Goal: Task Accomplishment & Management: Complete application form

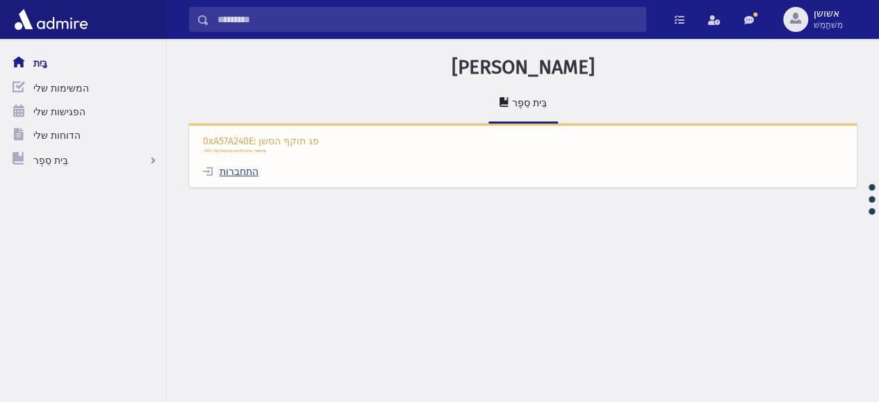
click at [244, 170] on font "התחברות" at bounding box center [238, 172] width 39 height 12
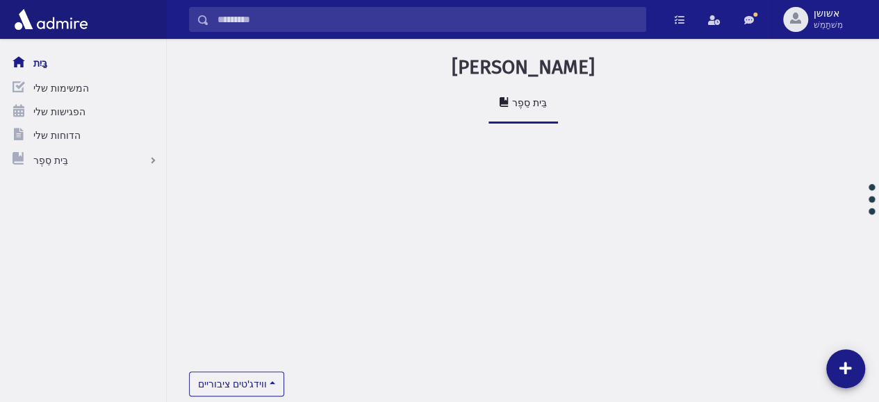
click at [472, 21] on input "לְחַפֵּשׂ" at bounding box center [427, 19] width 436 height 25
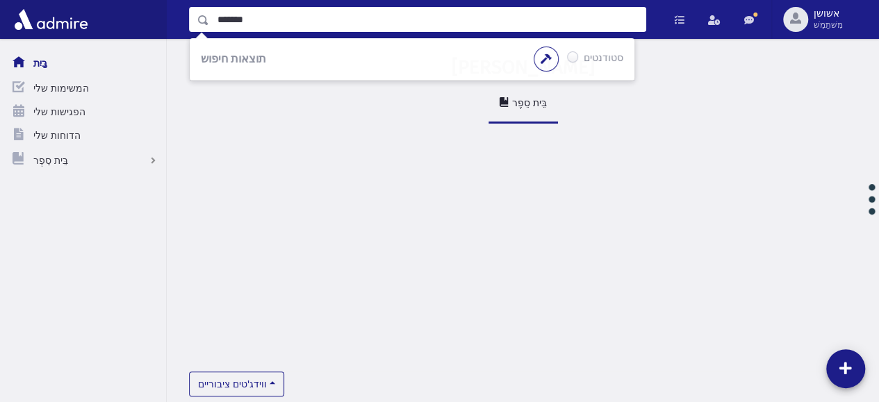
type input "*******"
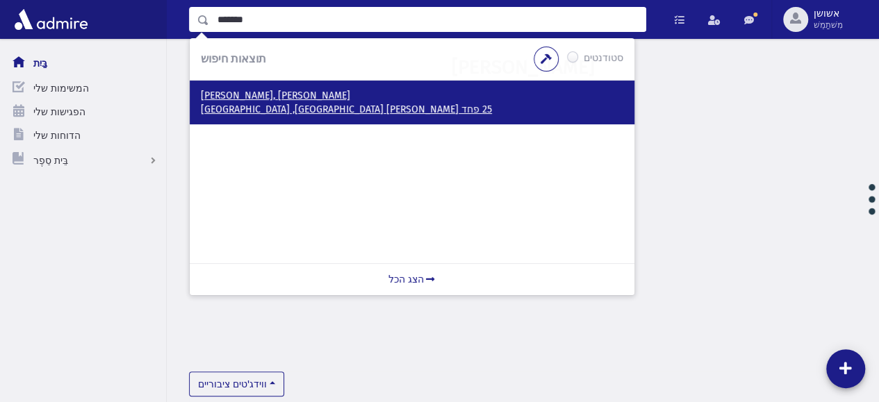
click at [287, 109] on font "25 פחד [PERSON_NAME] [GEOGRAPHIC_DATA], [GEOGRAPHIC_DATA]" at bounding box center [346, 109] width 291 height 12
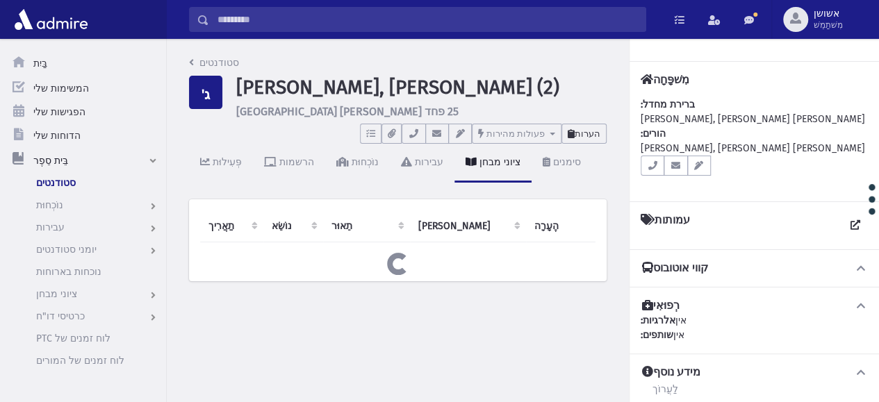
click at [591, 135] on font "הערות" at bounding box center [587, 133] width 26 height 10
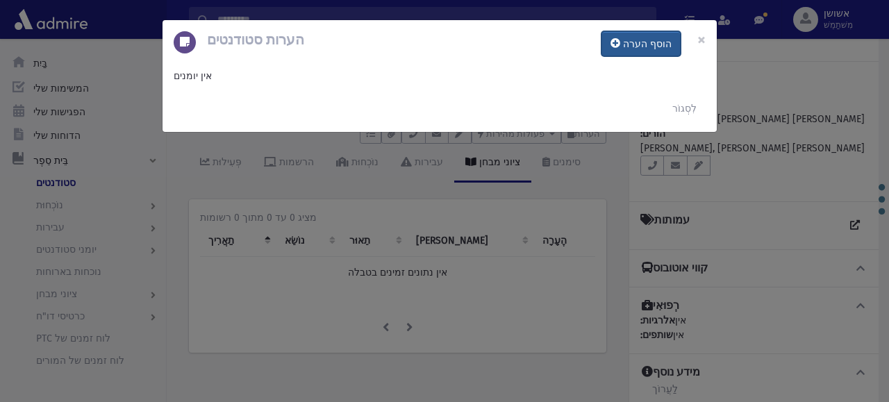
click at [620, 49] on button "הוסף הערה" at bounding box center [641, 43] width 79 height 25
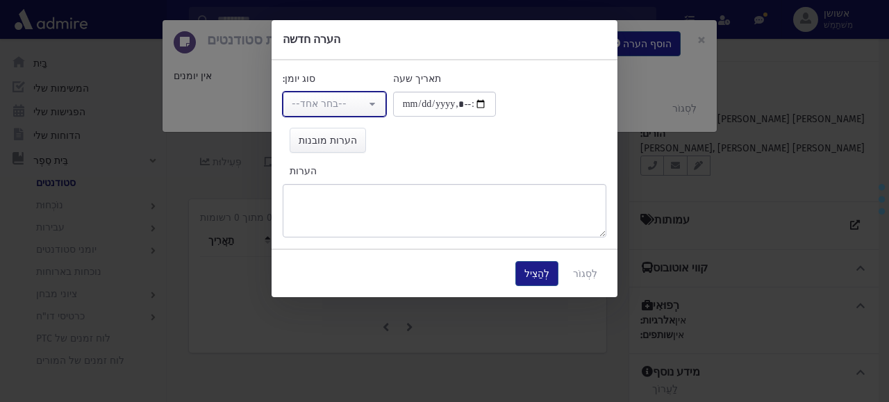
click at [362, 101] on div "--בחר אחד--" at bounding box center [329, 104] width 74 height 15
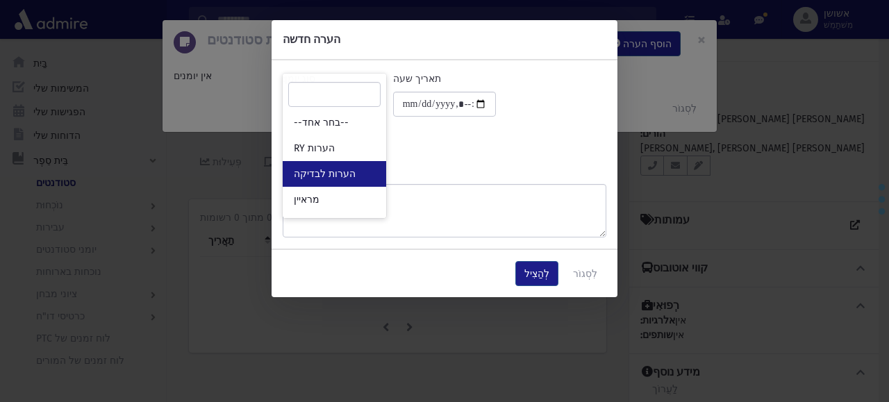
click at [360, 163] on link "הערות לבדיקה" at bounding box center [334, 174] width 103 height 26
select select "*"
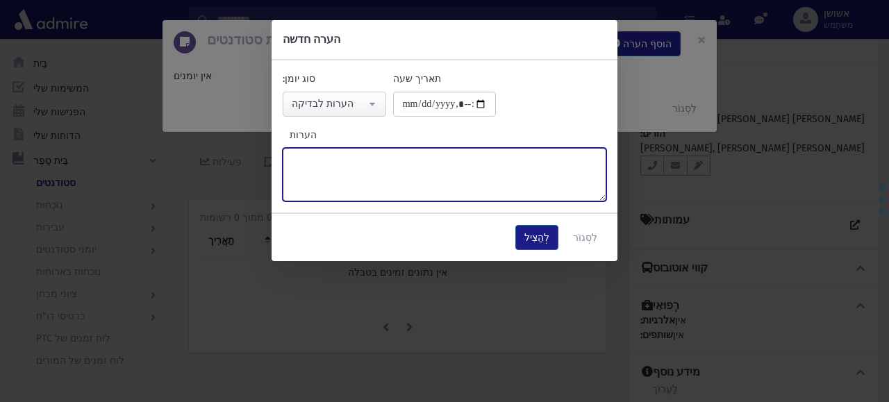
click at [360, 163] on textarea "הערות" at bounding box center [445, 174] width 324 height 53
type textarea "*****"
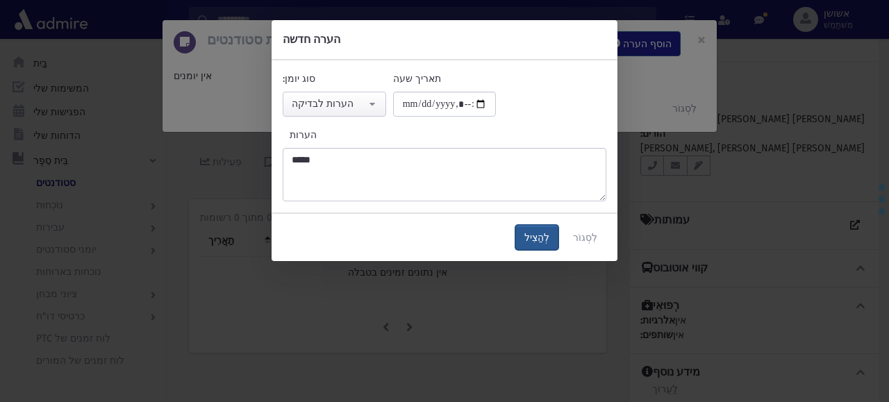
click at [547, 242] on font "לְהַצִיל" at bounding box center [536, 238] width 25 height 12
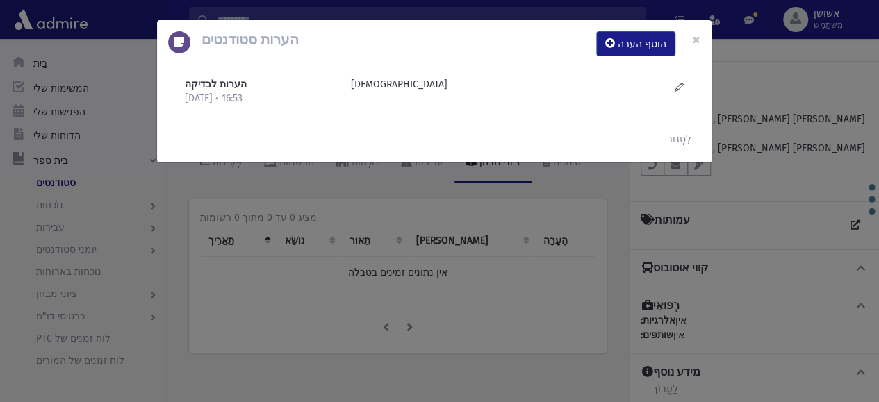
click at [533, 271] on div "הערות סטודנטים הוסף הערה × הערות לבדיקה 17/8/2025 • 16:53 חסידי" at bounding box center [439, 201] width 879 height 402
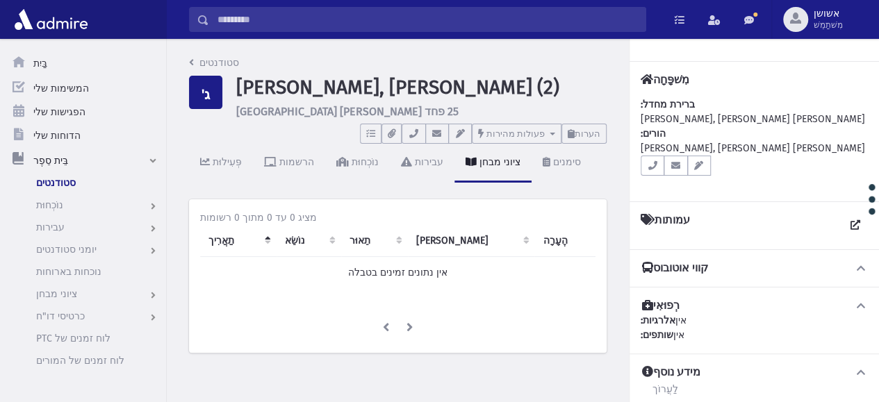
click at [460, 21] on input "לְחַפֵּשׂ" at bounding box center [427, 19] width 436 height 25
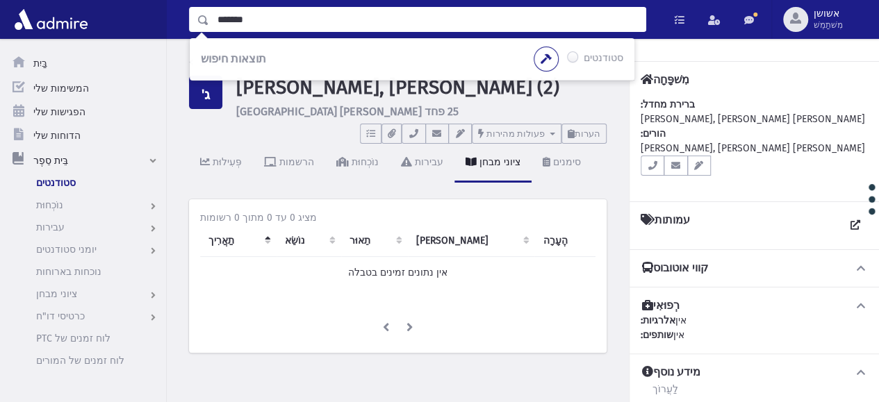
type input "*******"
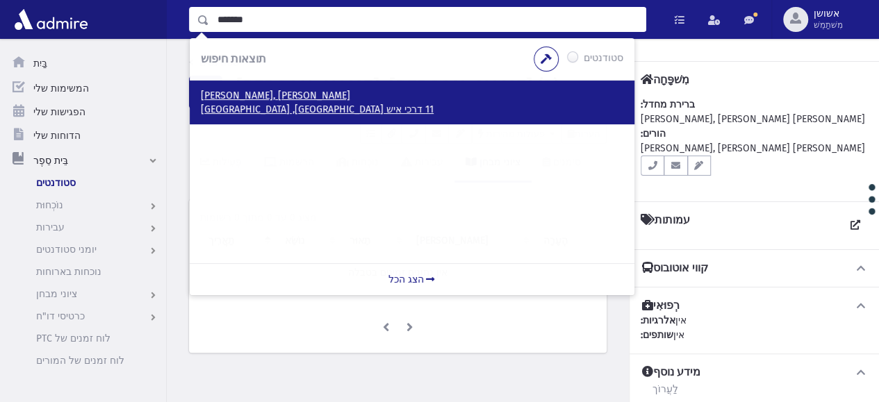
click at [258, 113] on font "11 דרכי איש ביתר עילית, ISRAEL" at bounding box center [317, 109] width 233 height 12
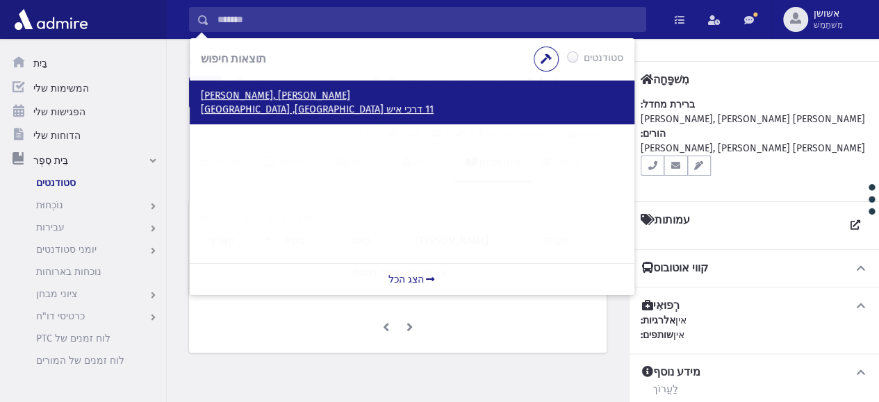
click at [229, 103] on font "11 דרכי איש ביתר עילית, ISRAEL" at bounding box center [317, 109] width 233 height 12
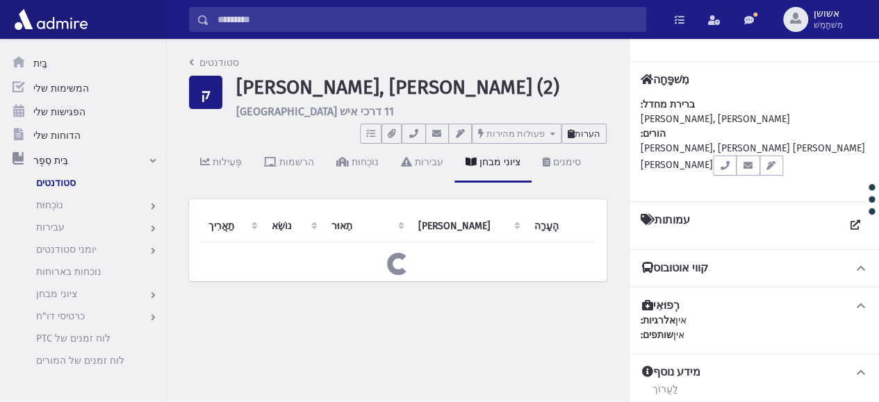
click at [583, 138] on font "הערות" at bounding box center [587, 133] width 26 height 10
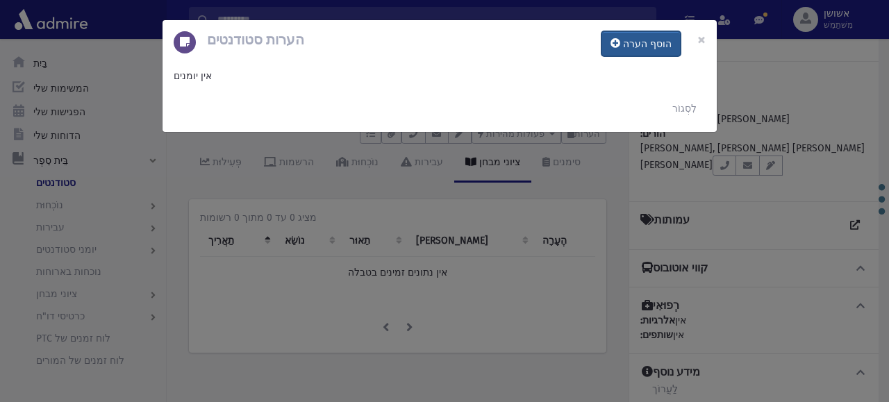
click at [639, 44] on font "הוסף הערה" at bounding box center [647, 44] width 49 height 12
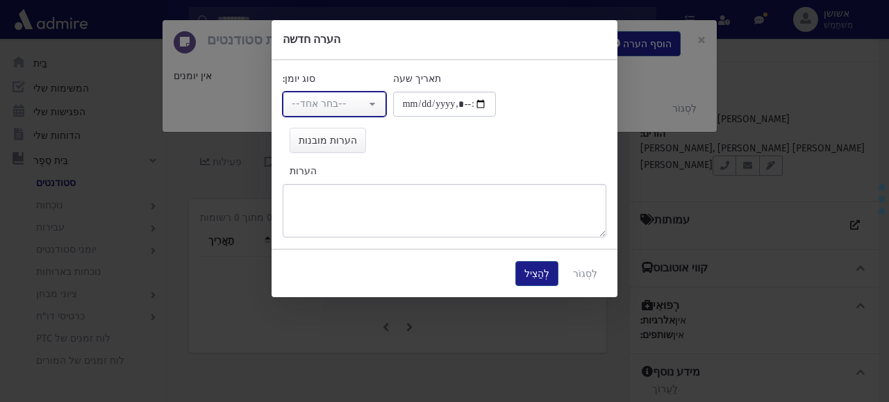
click at [375, 103] on button "--בחר אחד--" at bounding box center [334, 104] width 103 height 25
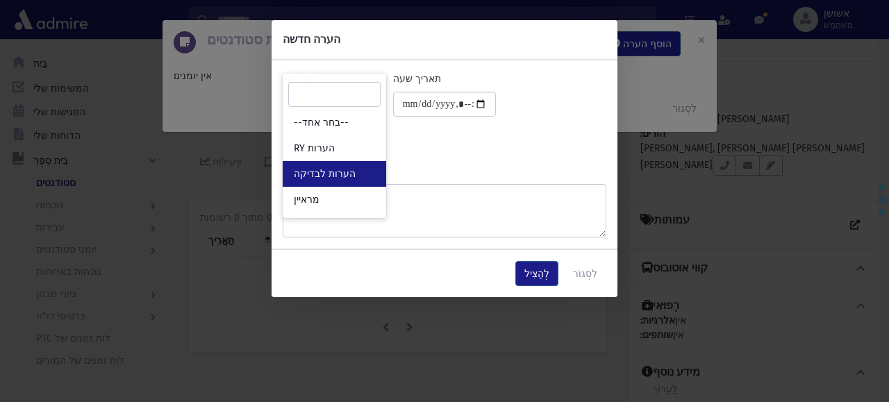
click at [373, 174] on link "הערות לבדיקה" at bounding box center [334, 174] width 103 height 26
select select "*"
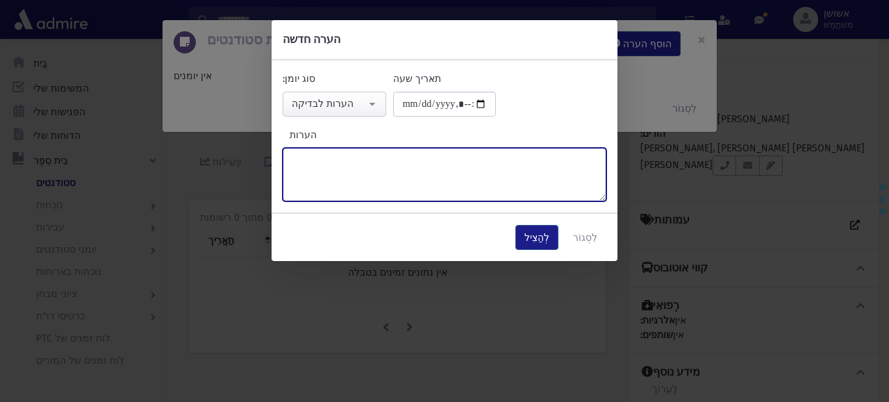
click at [378, 188] on textarea "הערות" at bounding box center [445, 174] width 324 height 53
type textarea "*****"
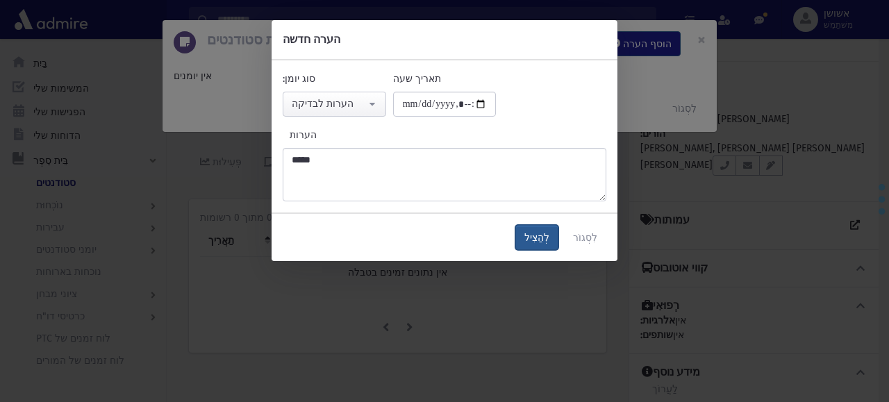
click at [547, 235] on font "לְהַצִיל" at bounding box center [536, 238] width 25 height 12
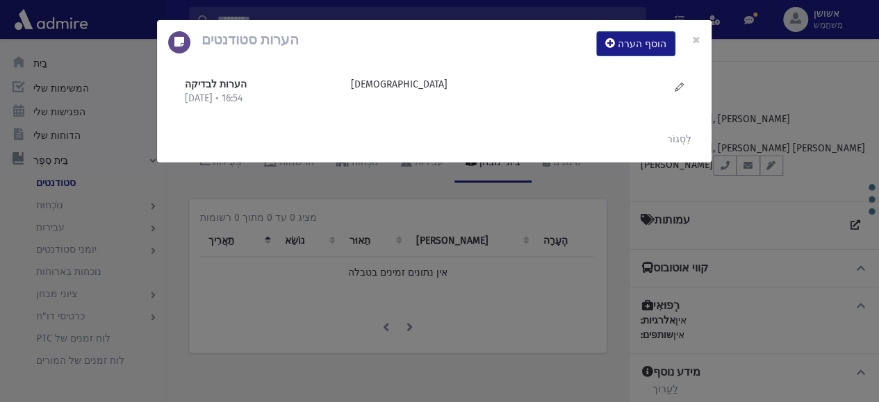
click at [282, 288] on div "הערות סטודנטים הוסף הערה × הערות לבדיקה [DATE] • 16:54 [DEMOGRAPHIC_DATA]" at bounding box center [439, 201] width 879 height 402
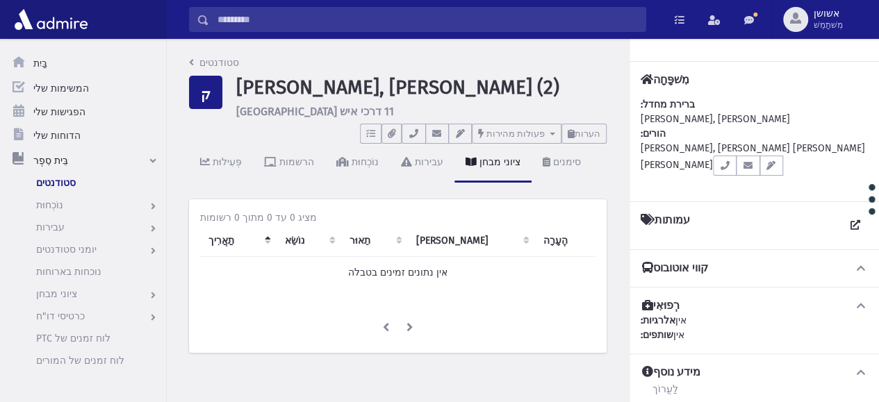
click at [411, 16] on input "לְחַפֵּשׂ" at bounding box center [427, 19] width 436 height 25
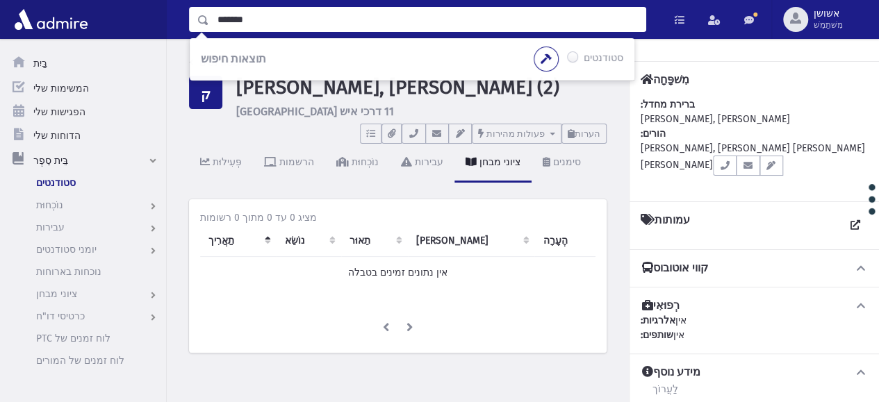
type input "*******"
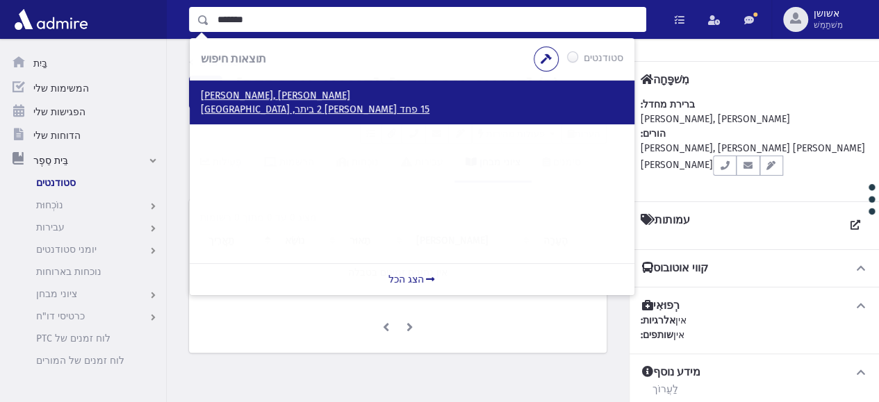
click at [231, 106] on font "15 פחד יצחק 2 ביתר, ישראל" at bounding box center [315, 109] width 229 height 12
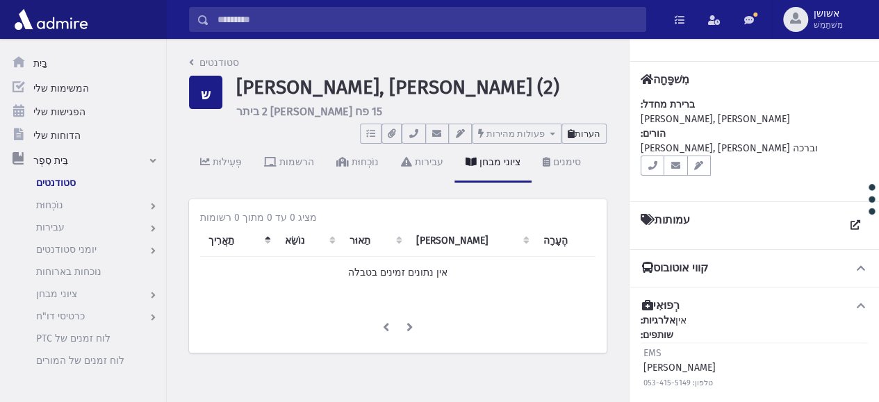
click at [583, 126] on button "הערות" at bounding box center [583, 134] width 45 height 20
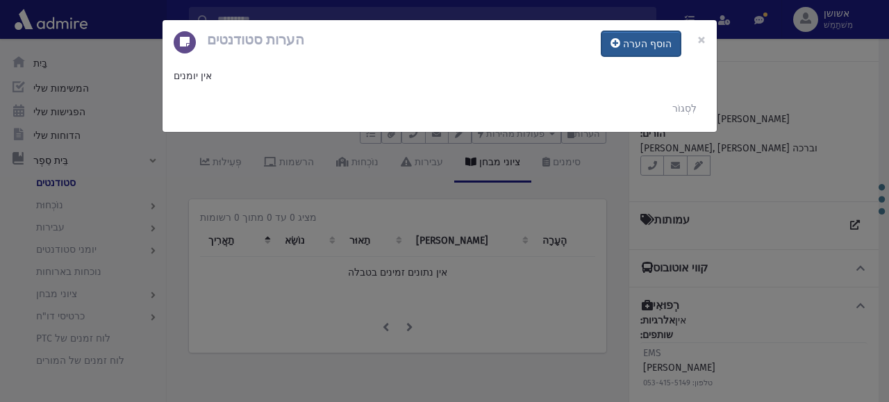
click at [648, 47] on font "הוסף הערה" at bounding box center [647, 44] width 49 height 12
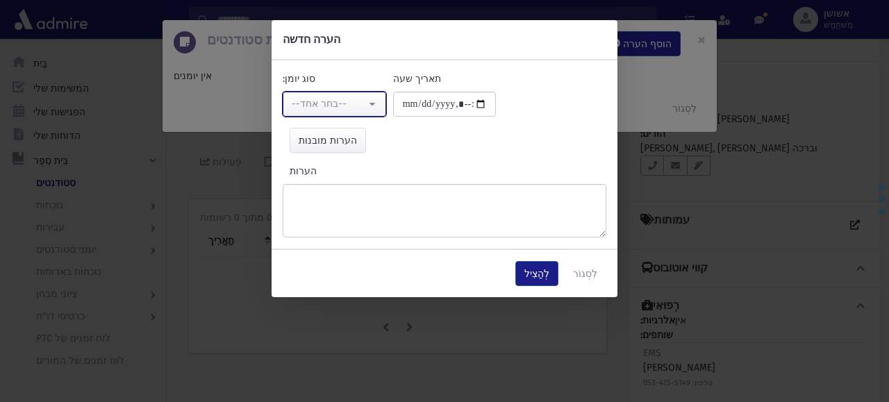
click at [370, 106] on button "--בחר אחד--" at bounding box center [334, 104] width 103 height 25
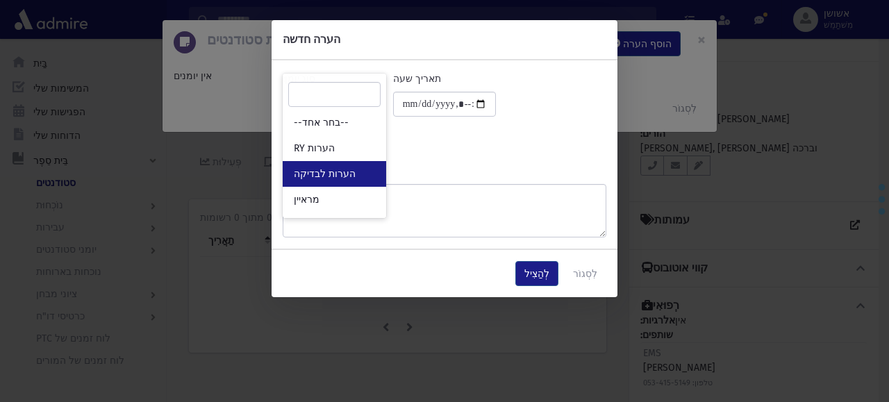
click at [365, 168] on link "הערות לבדיקה" at bounding box center [334, 174] width 103 height 26
select select "*"
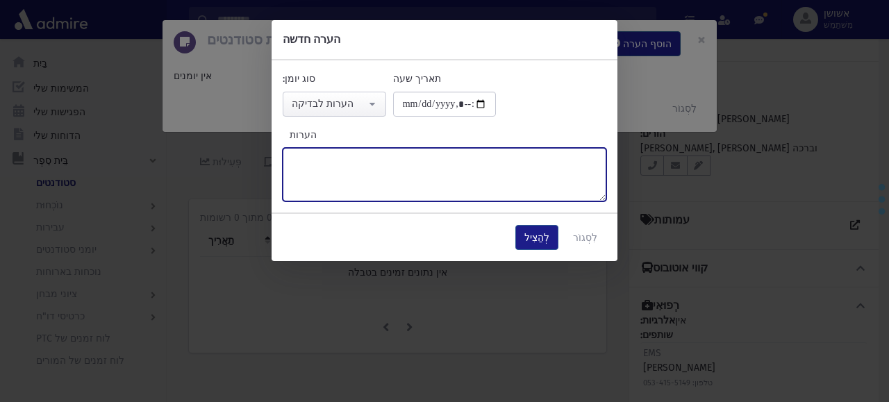
click at [365, 168] on textarea "הערות" at bounding box center [445, 174] width 324 height 53
type textarea "*****"
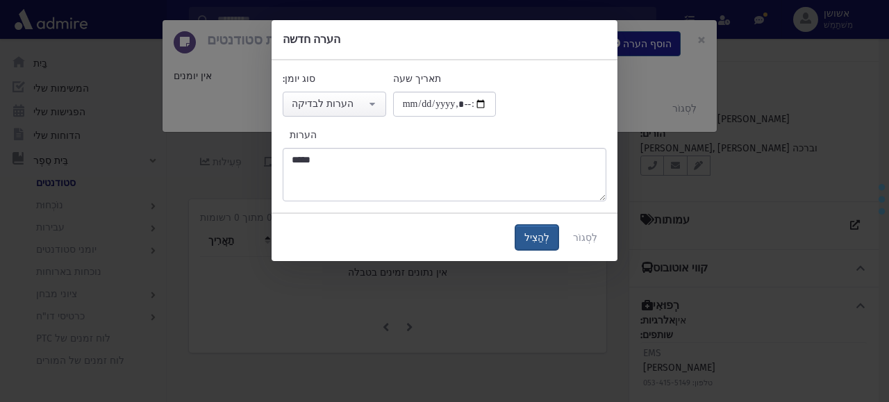
click at [547, 238] on font "לְהַצִיל" at bounding box center [536, 238] width 25 height 12
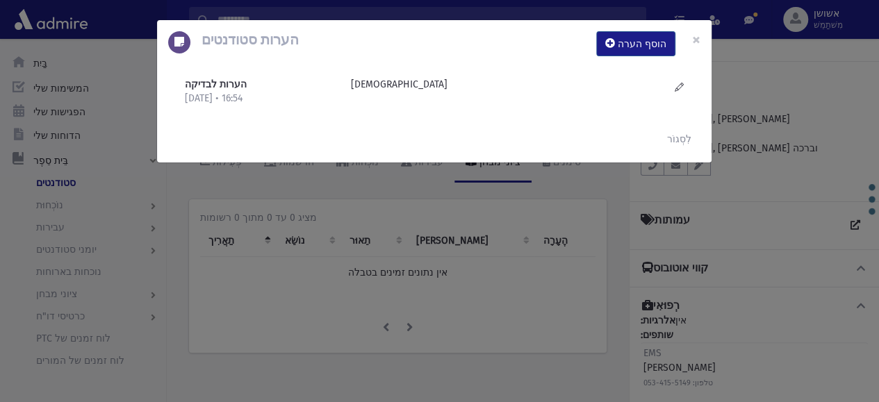
click at [310, 222] on div "הערות סטודנטים הוסף הערה × הערות לבדיקה 17/8/2025 • 16:54 חסידי" at bounding box center [439, 201] width 879 height 402
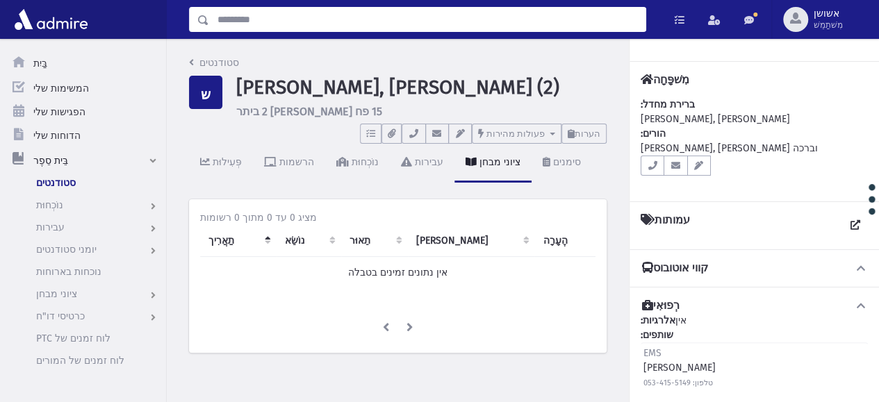
click at [332, 24] on input "לְחַפֵּשׂ" at bounding box center [427, 19] width 436 height 25
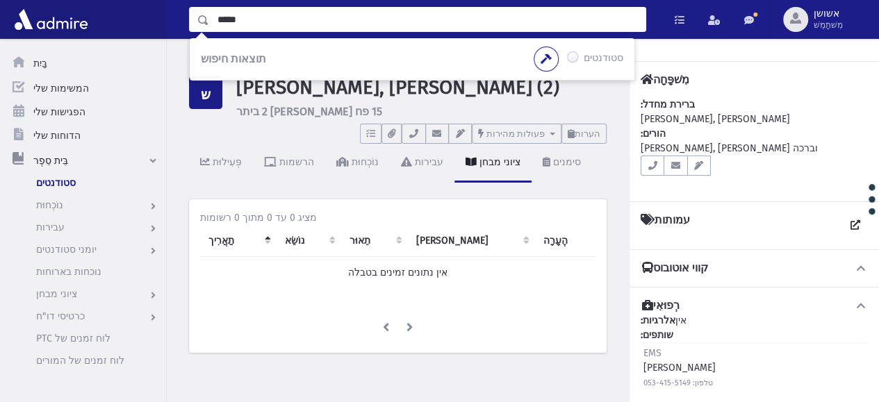
type input "*****"
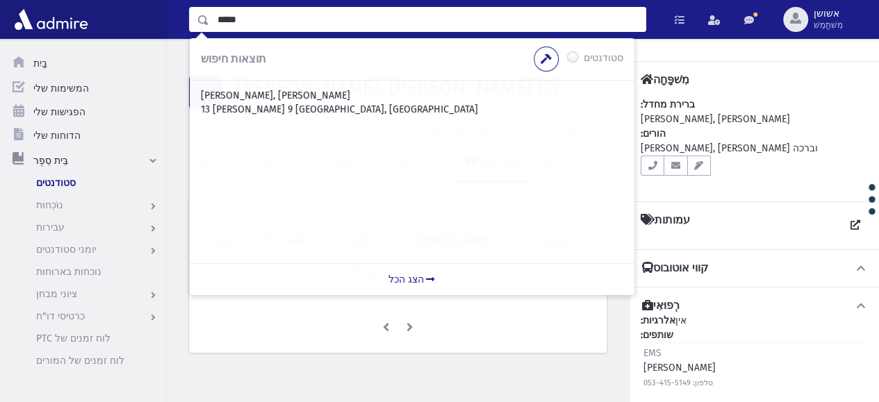
click at [287, 136] on div "שטיינמץ, פנחס זאב 13 אהליאב 9 ירושלים, ישראל" at bounding box center [412, 172] width 445 height 183
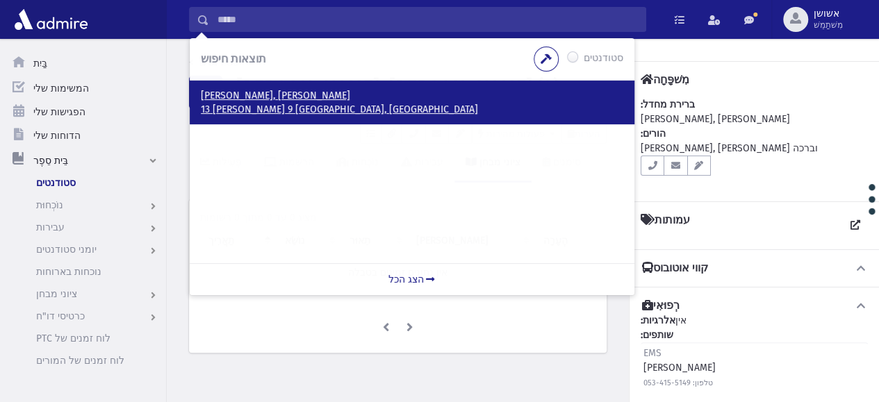
click at [295, 115] on font "13 אהליאב 9 ירושלים, ישראל" at bounding box center [339, 109] width 277 height 12
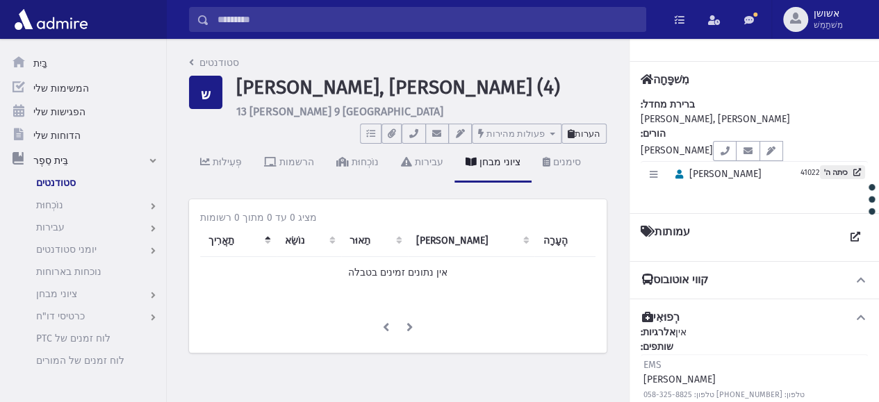
click at [599, 142] on button "הערות" at bounding box center [583, 134] width 45 height 20
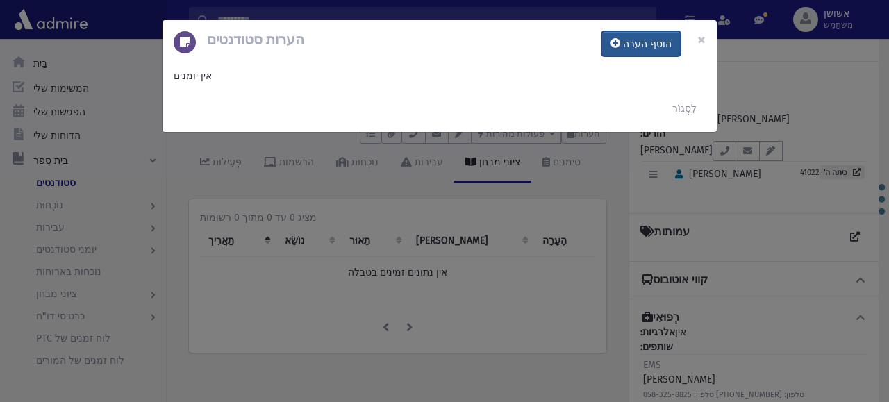
click at [638, 51] on button "הוסף הערה" at bounding box center [641, 43] width 79 height 25
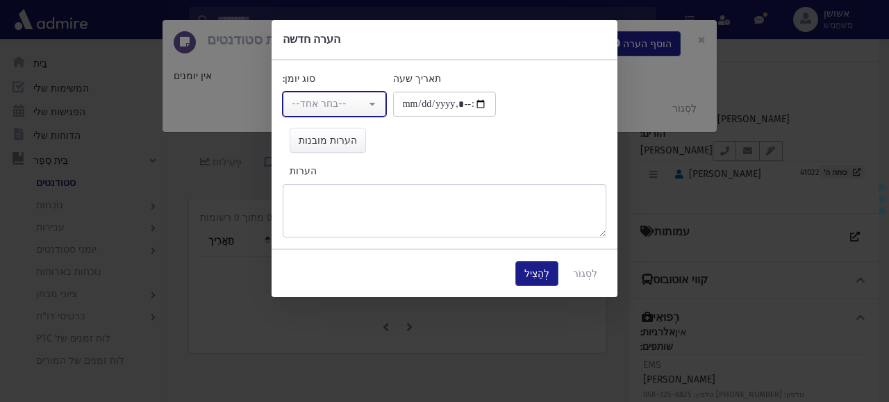
click at [381, 104] on button "--בחר אחד--" at bounding box center [334, 104] width 103 height 25
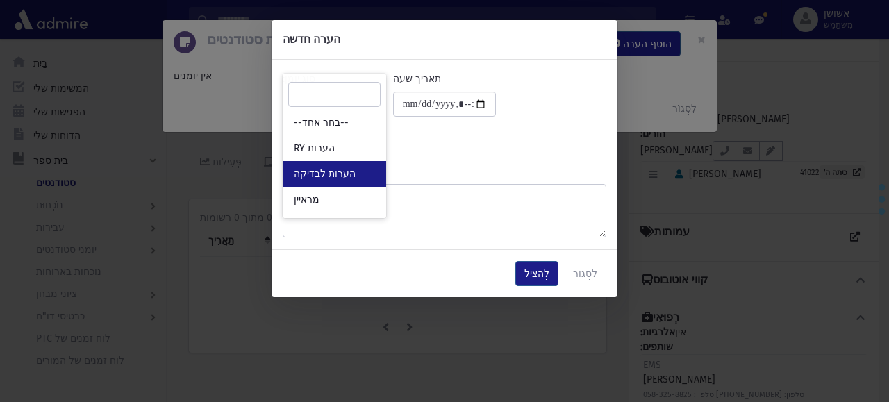
click at [364, 175] on link "הערות לבדיקה" at bounding box center [334, 174] width 103 height 26
select select "*"
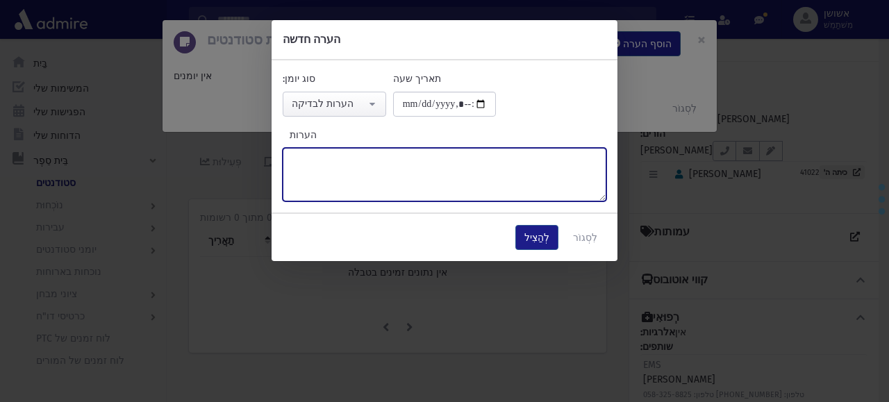
click at [372, 190] on textarea "הערות" at bounding box center [445, 174] width 324 height 53
click at [297, 160] on textarea "**********" at bounding box center [445, 174] width 324 height 53
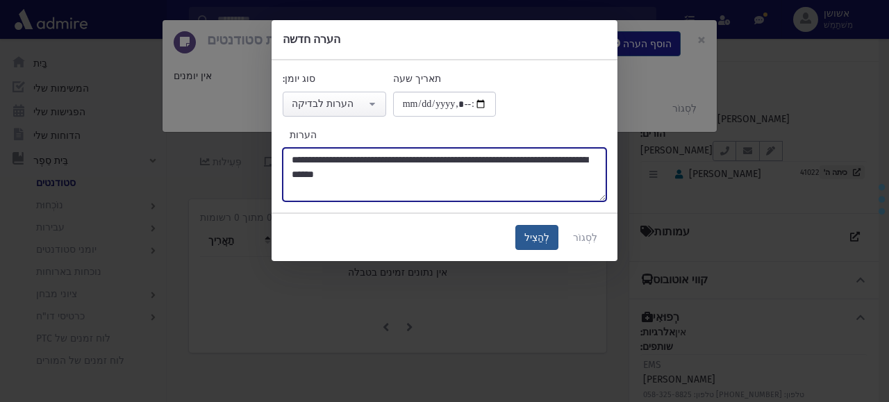
type textarea "**********"
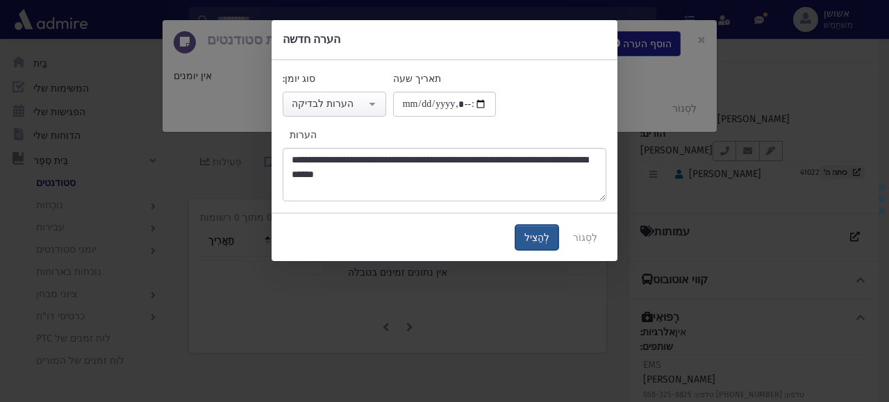
click at [546, 247] on button "לְהַצִיל" at bounding box center [536, 237] width 43 height 25
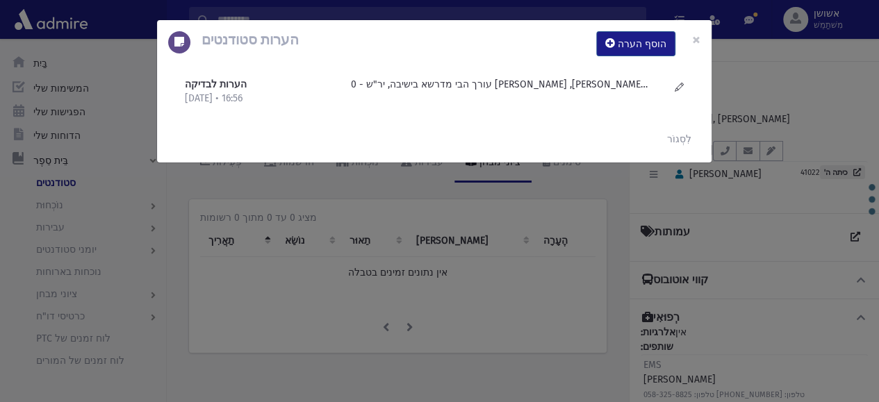
click at [473, 275] on div "הערות סטודנטים הוסף הערה × הערות לבדיקה 17/8/2025 • 16:56" at bounding box center [439, 201] width 879 height 402
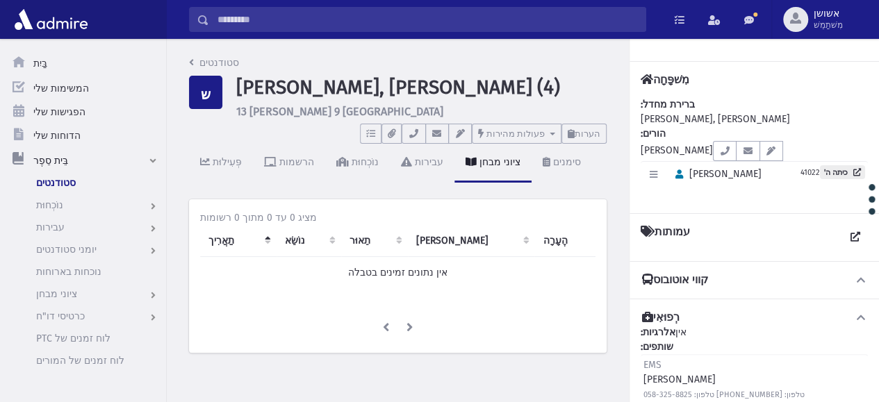
click at [465, 15] on input "לְחַפֵּשׂ" at bounding box center [427, 19] width 436 height 25
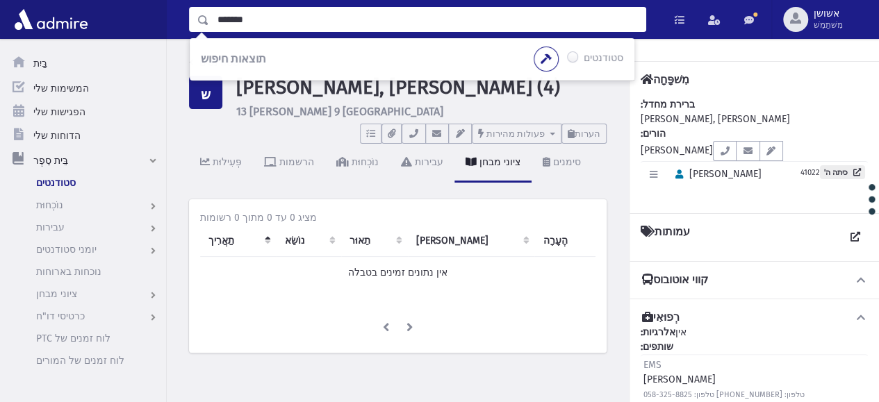
type input "*******"
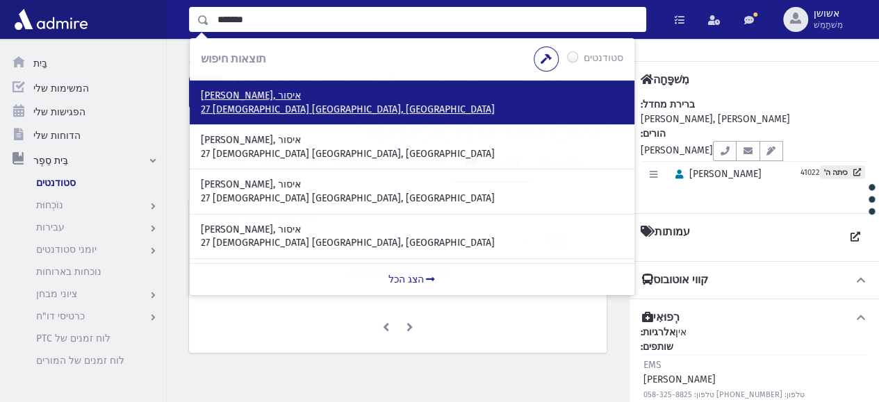
click at [282, 104] on font "27 חב"ד ביתר עילית, ישראל" at bounding box center [348, 109] width 294 height 12
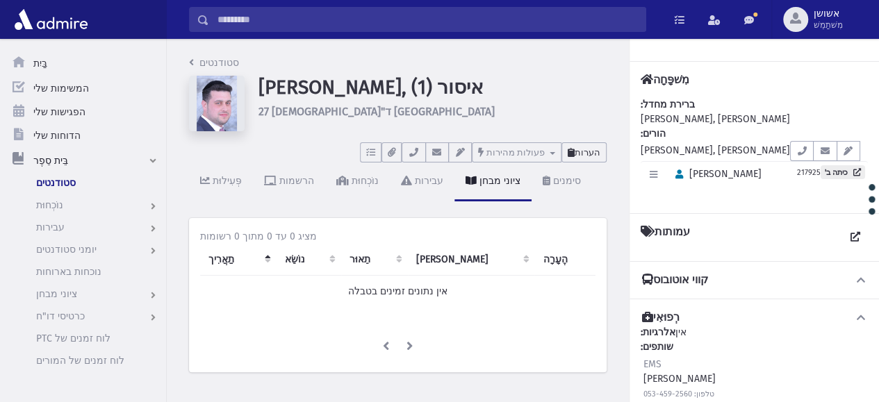
click at [595, 155] on font "הערות" at bounding box center [587, 152] width 26 height 10
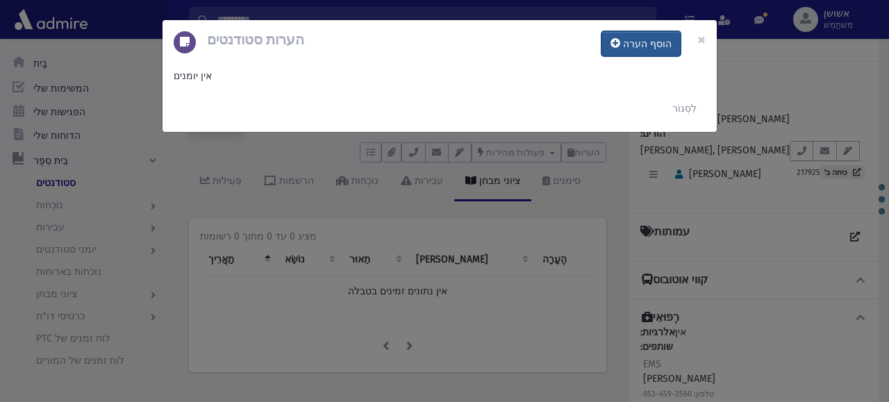
click at [640, 39] on font "הוסף הערה" at bounding box center [647, 44] width 49 height 12
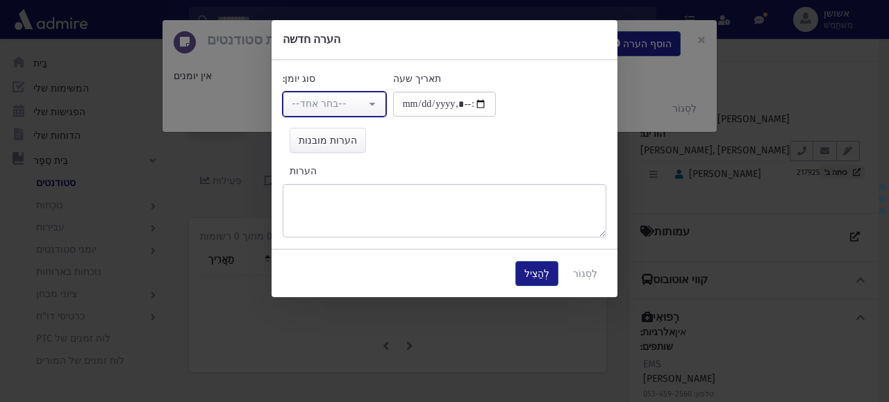
click at [367, 99] on button "--בחר אחד--" at bounding box center [334, 104] width 103 height 25
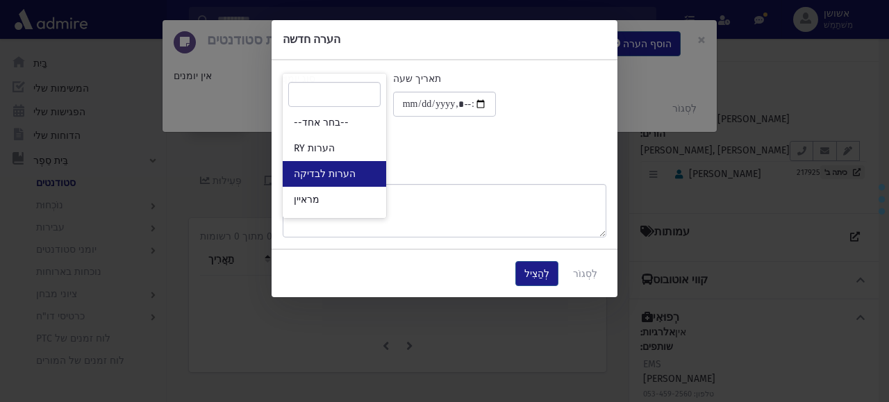
click at [371, 169] on link "הערות לבדיקה" at bounding box center [334, 174] width 103 height 26
select select "*"
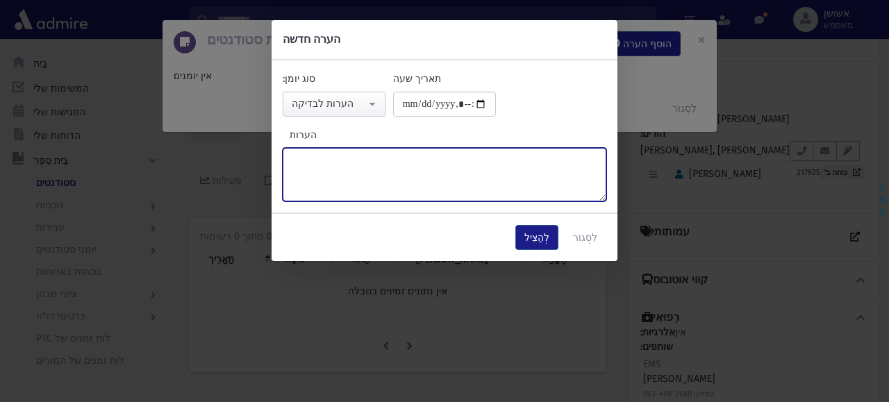
click at [381, 187] on textarea "הערות" at bounding box center [445, 174] width 324 height 53
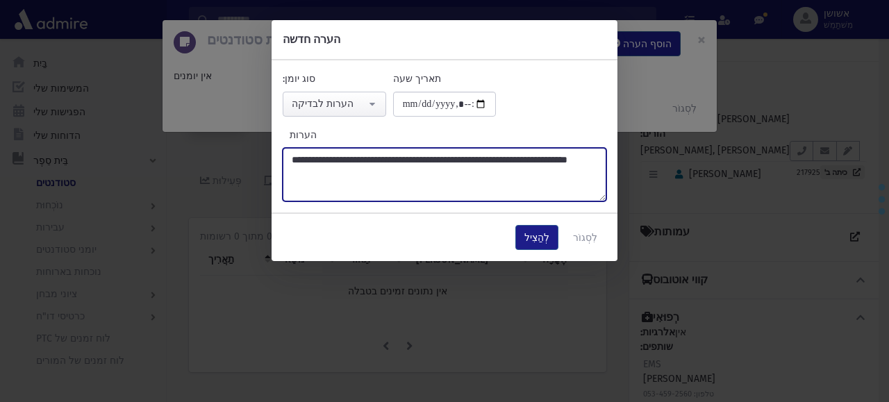
click at [309, 160] on textarea "**********" at bounding box center [445, 174] width 324 height 53
type textarea "**********"
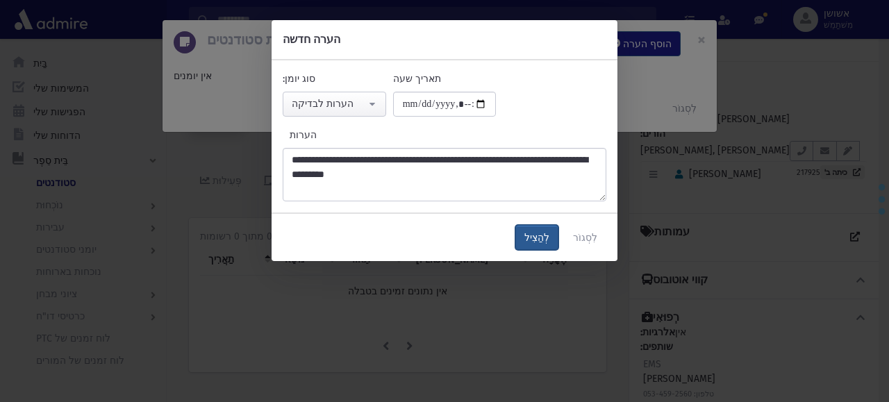
click at [526, 227] on button "לְהַצִיל" at bounding box center [536, 237] width 43 height 25
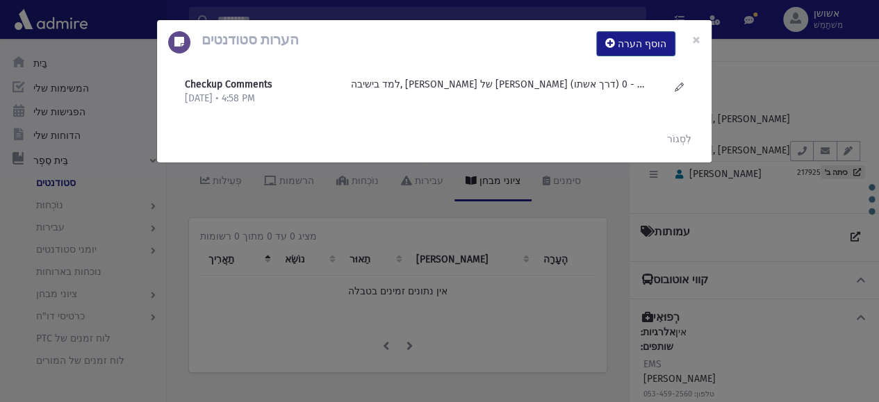
click at [526, 227] on div "הערות סטודנטים הוסף הערה × Checkup Comments [DATE] • 4:58 PM" at bounding box center [439, 201] width 879 height 402
